Goal: Find specific page/section: Find specific page/section

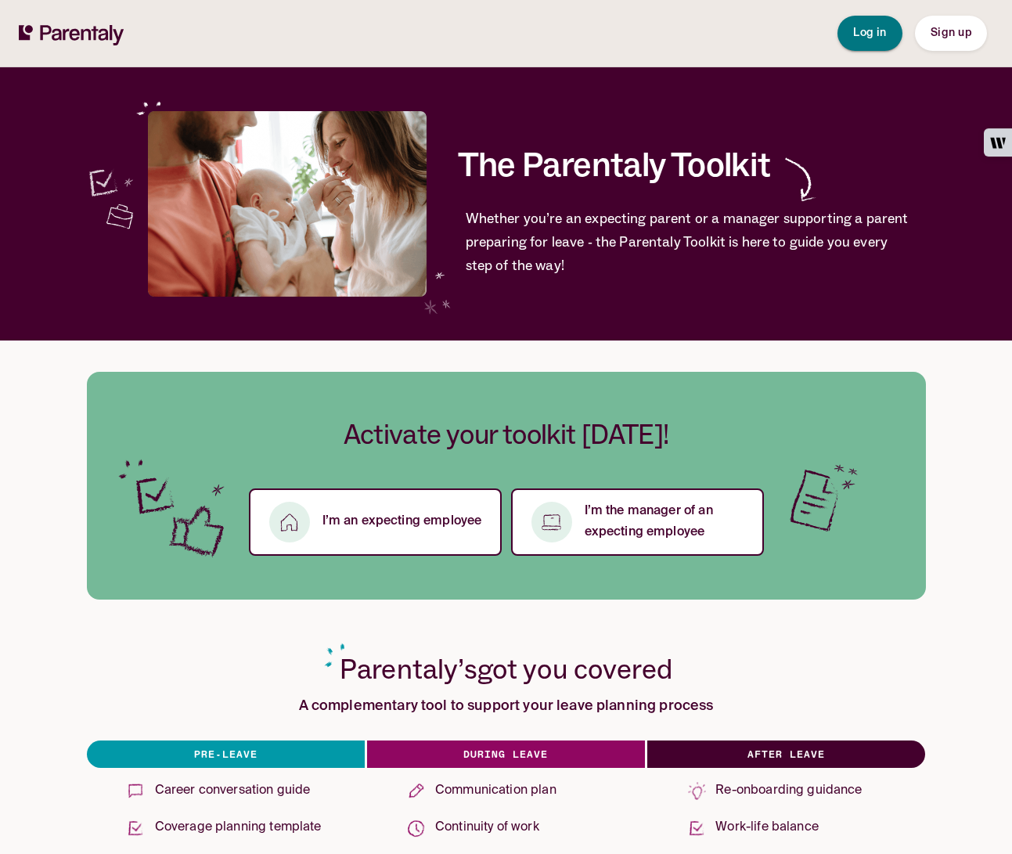
click at [872, 27] on span "Log in" at bounding box center [870, 32] width 34 height 11
